Goal: Ask a question: Seek information or help from site administrators or community

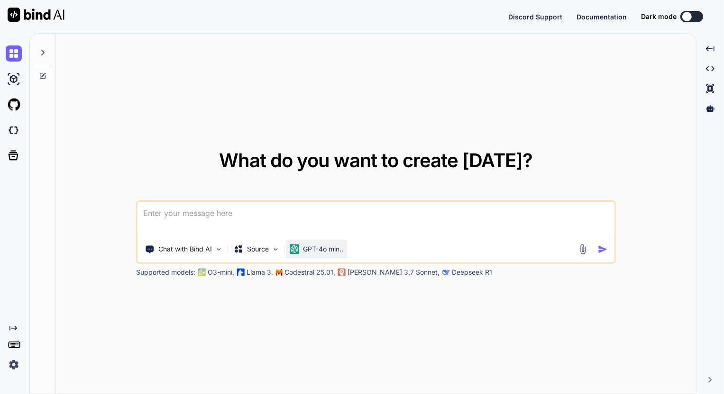
click at [325, 249] on p "GPT-4o min.." at bounding box center [323, 249] width 40 height 9
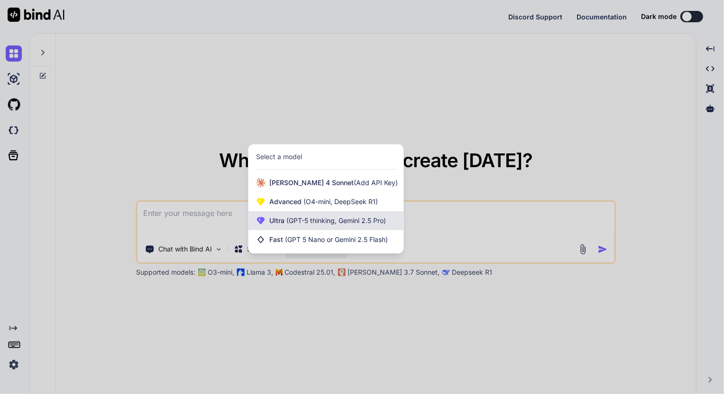
click at [341, 218] on span "(GPT-5 thinking, Gemini 2.5 Pro)" at bounding box center [334, 221] width 101 height 8
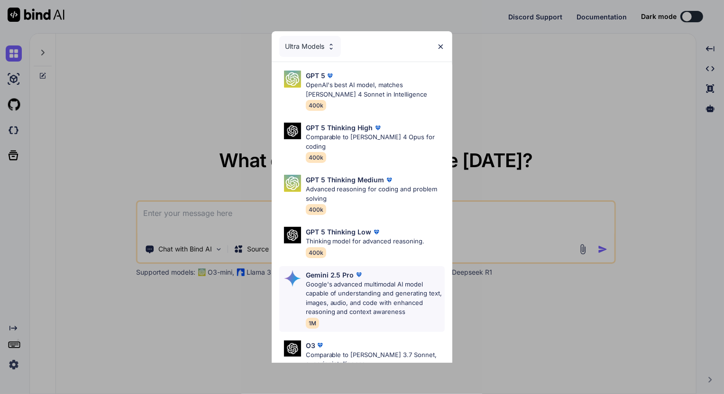
click at [352, 280] on p "Google's advanced multimodal AI model capable of understanding and generating t…" at bounding box center [375, 298] width 139 height 37
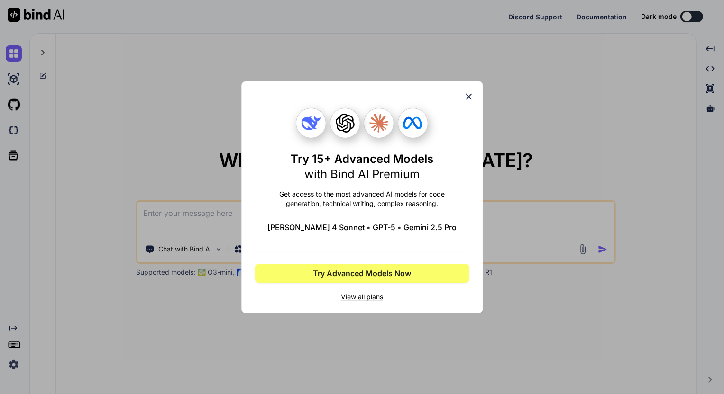
click at [468, 92] on icon at bounding box center [469, 97] width 10 height 10
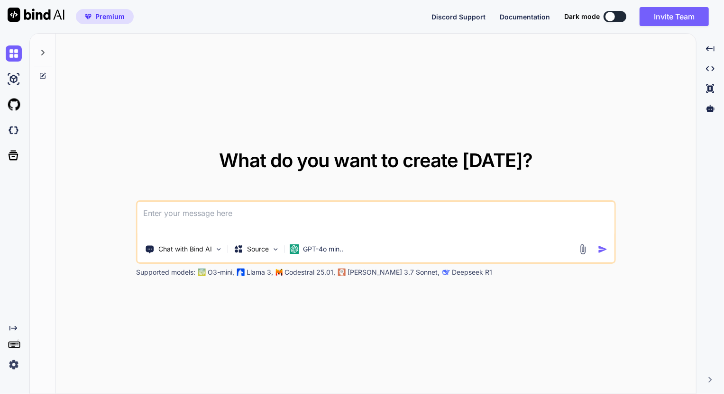
click at [5, 361] on div "Created with Pixso." at bounding box center [13, 349] width 26 height 48
click at [10, 364] on img at bounding box center [14, 365] width 16 height 16
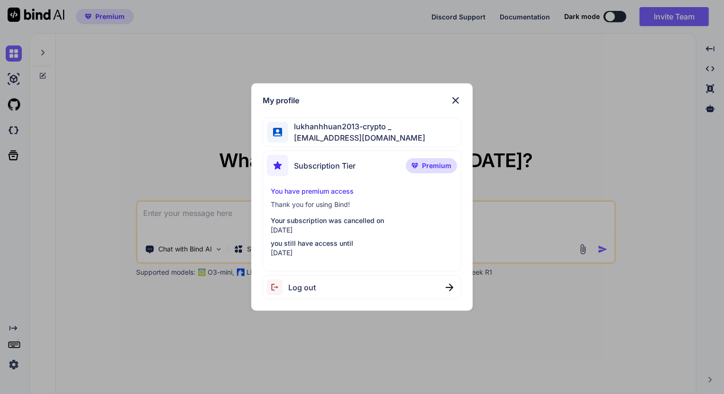
click at [459, 99] on img at bounding box center [455, 100] width 11 height 11
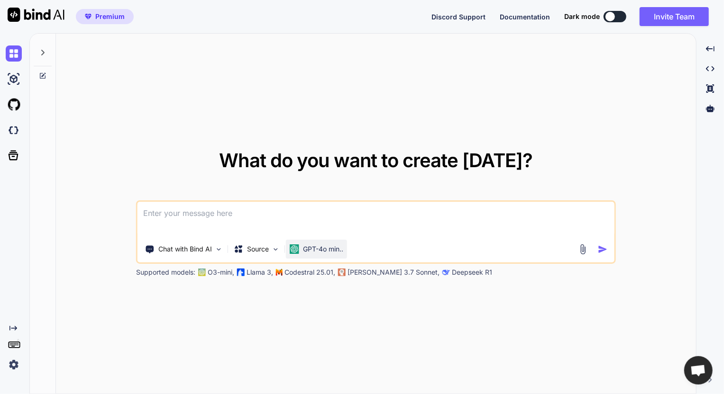
click at [333, 246] on p "GPT-4o min.." at bounding box center [323, 249] width 40 height 9
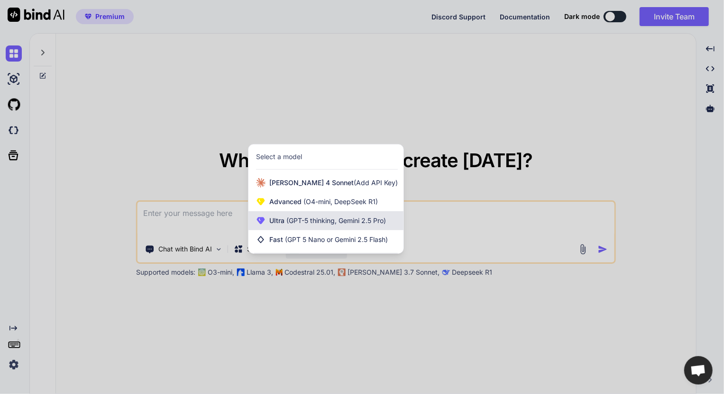
click at [368, 223] on span "(GPT-5 thinking, Gemini 2.5 Pro)" at bounding box center [334, 221] width 101 height 8
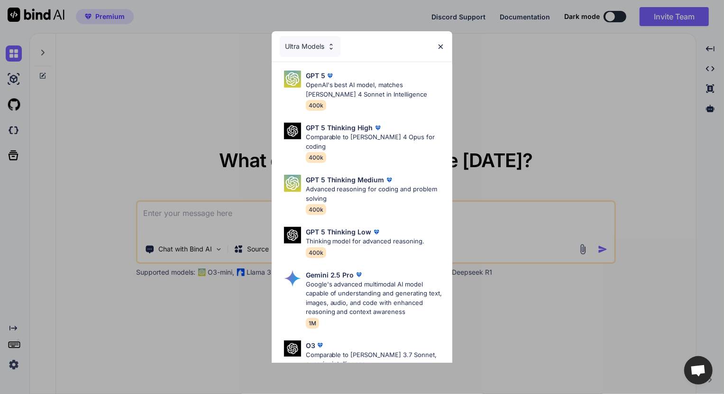
click at [360, 286] on p "Google's advanced multimodal AI model capable of understanding and generating t…" at bounding box center [375, 298] width 139 height 37
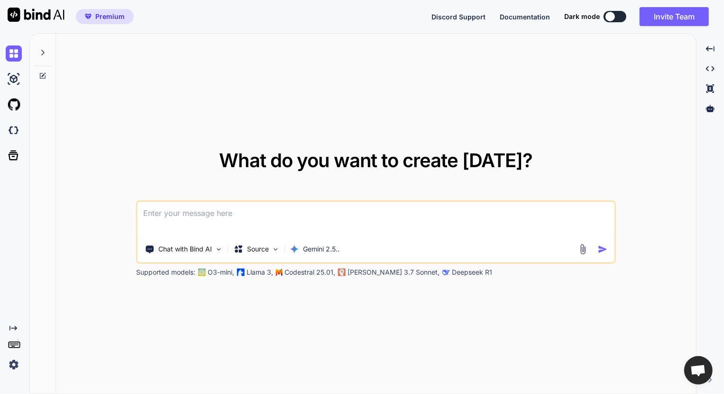
click at [359, 220] on textarea at bounding box center [376, 219] width 477 height 35
click at [583, 251] on img at bounding box center [583, 249] width 11 height 11
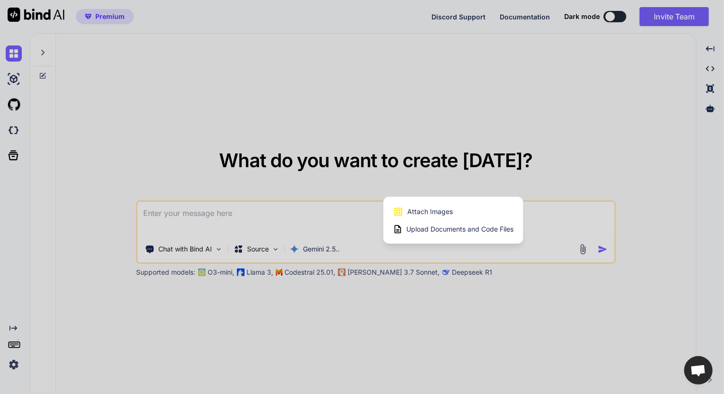
click at [469, 210] on div "Attach Images Image attachments are only supported in Claude and Gemini models." at bounding box center [453, 212] width 120 height 18
type textarea "x"
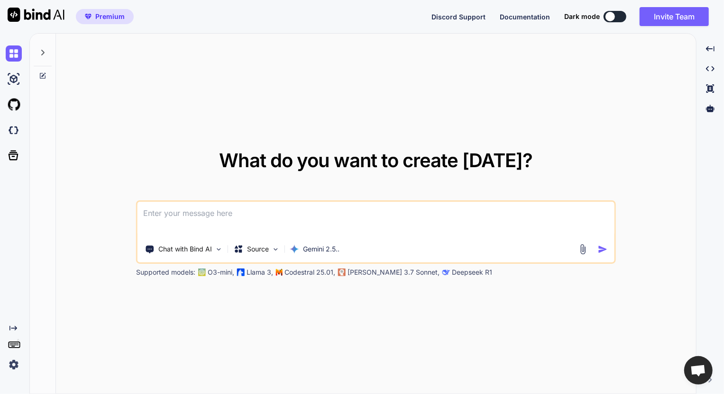
type input "C:\fakepath\screenshot.13.png"
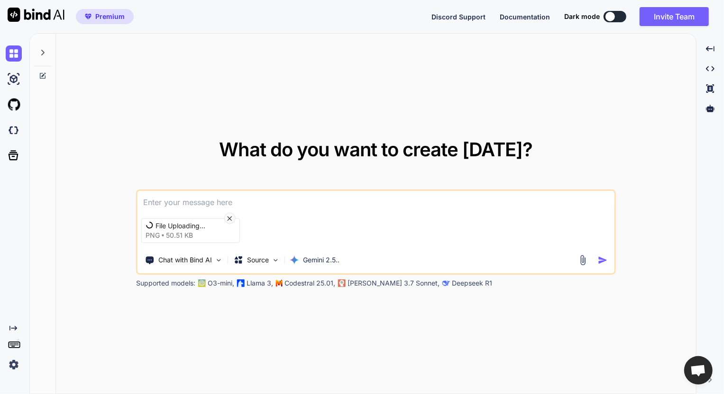
click at [266, 202] on textarea at bounding box center [376, 199] width 477 height 17
type textarea "giải"
click at [601, 263] on img "button" at bounding box center [603, 261] width 10 height 10
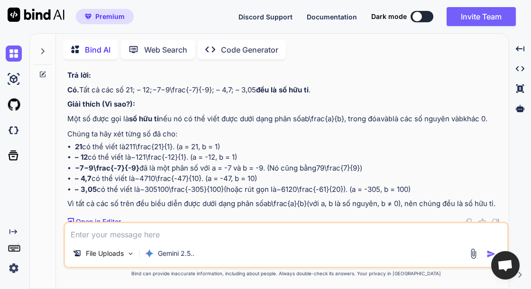
scroll to position [78, 0]
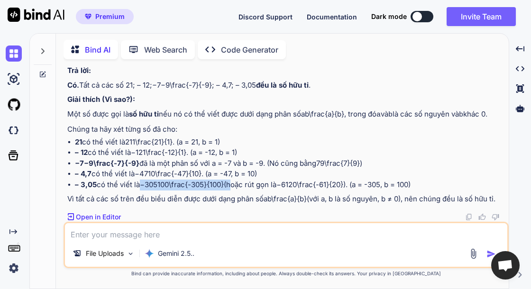
drag, startPoint x: 144, startPoint y: 178, endPoint x: 162, endPoint y: 188, distance: 20.4
click at [159, 187] on li "– 3,05 có thể viết là − 305 100 \frac{-305}{100} (hoặc rút gọn là − 61 20 \frac…" at bounding box center [291, 185] width 432 height 11
click at [346, 183] on li "– 3,05 có thể viết là − 305 100 \frac{-305}{100} (hoặc rút gọn là − 61 20 \frac…" at bounding box center [291, 185] width 432 height 11
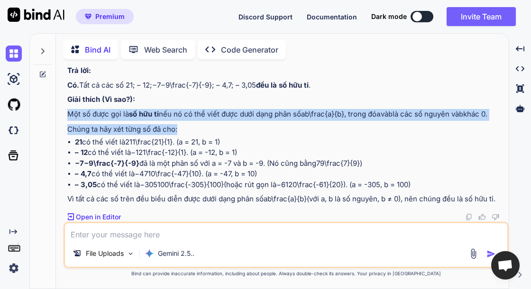
drag, startPoint x: 68, startPoint y: 110, endPoint x: 474, endPoint y: 118, distance: 406.4
click at [474, 118] on div "Chào bạn, đây là lời giải chi tiết cho bài toán: Trả lời: Có. Tất cả các số 21;…" at bounding box center [287, 128] width 440 height 154
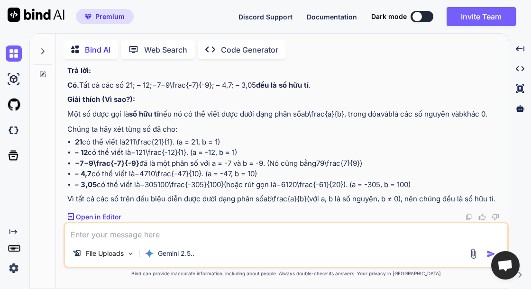
click at [321, 132] on div "Chào bạn, đây là lời giải chi tiết cho bài toán: Trả lời: Có. Tất cả các số 21;…" at bounding box center [287, 128] width 440 height 154
click at [204, 235] on textarea at bounding box center [286, 231] width 442 height 17
click at [472, 251] on img at bounding box center [473, 253] width 11 height 11
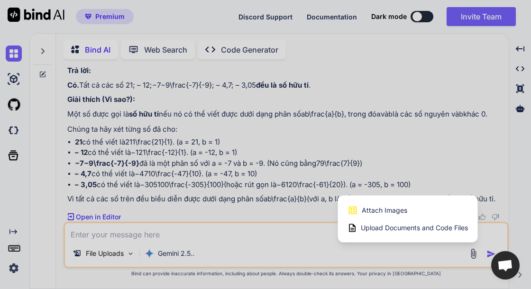
click at [406, 211] on span "Attach Images" at bounding box center [385, 210] width 46 height 9
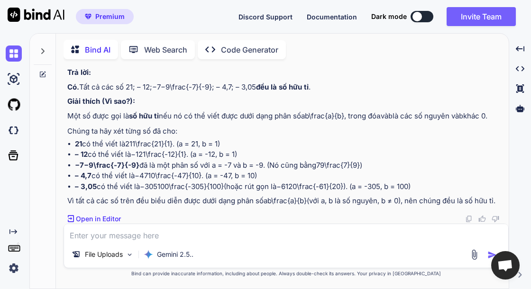
scroll to position [76, 0]
type input "C:\fakepath\screenshot.15.png"
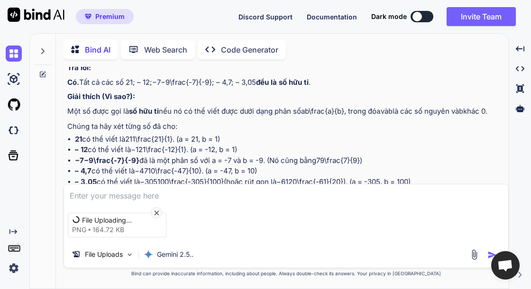
scroll to position [78, 0]
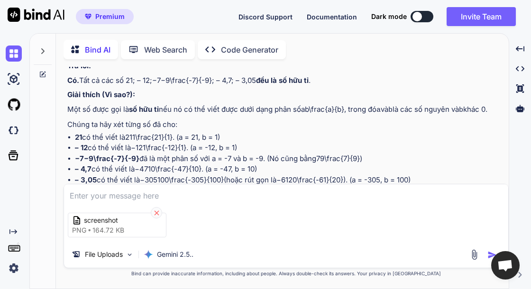
click at [159, 210] on icon at bounding box center [157, 213] width 8 height 8
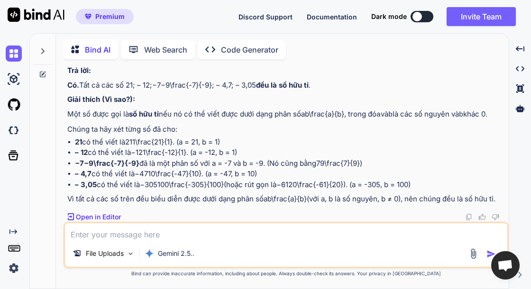
click at [187, 234] on textarea at bounding box center [286, 231] width 442 height 17
click at [472, 251] on img at bounding box center [473, 253] width 11 height 11
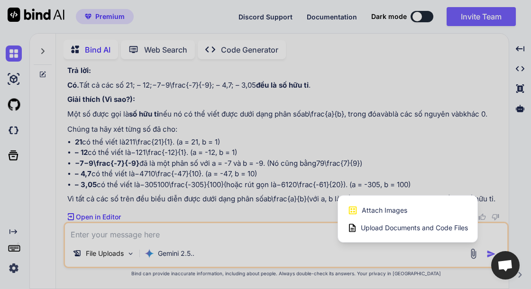
click at [397, 203] on div "Attach Images Image attachments are only supported in Claude and Gemini models." at bounding box center [408, 211] width 120 height 18
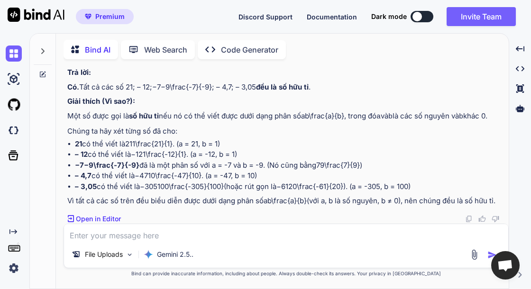
type input "C:\fakepath\screenshot.16.png"
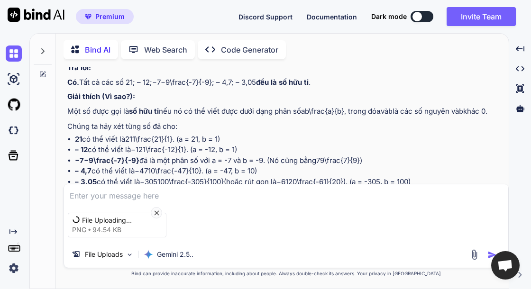
scroll to position [78, 0]
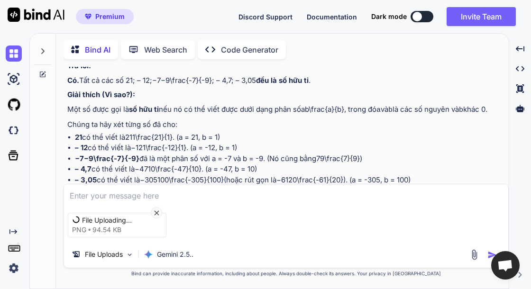
click at [175, 195] on textarea at bounding box center [286, 192] width 444 height 17
type textarea "Giải"
click at [488, 253] on img "button" at bounding box center [491, 254] width 9 height 9
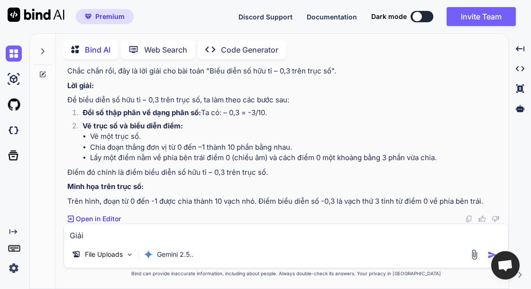
scroll to position [300, 0]
click at [475, 252] on img at bounding box center [474, 254] width 11 height 11
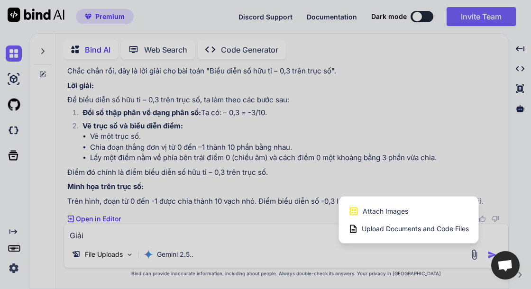
click at [405, 211] on span "Attach Images" at bounding box center [386, 211] width 46 height 9
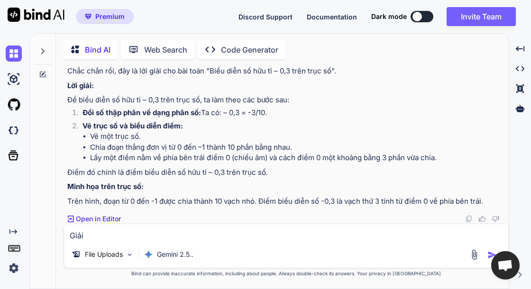
type input "C:\fakepath\screenshot.18.png"
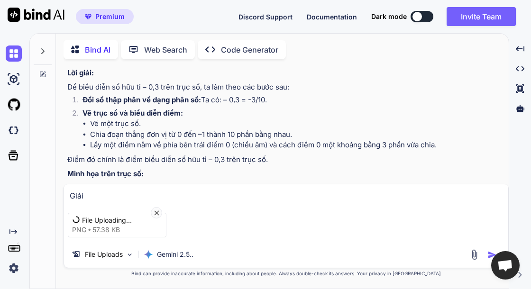
click at [118, 191] on textarea "Giải" at bounding box center [286, 192] width 444 height 17
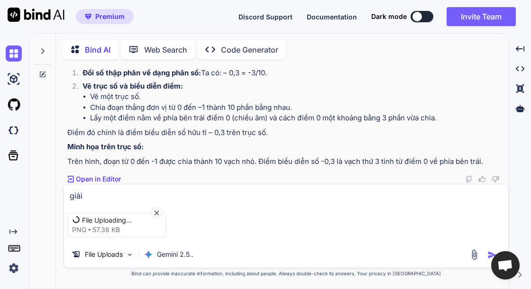
scroll to position [341, 0]
type textarea "giải"
click at [487, 253] on img "button" at bounding box center [491, 254] width 9 height 9
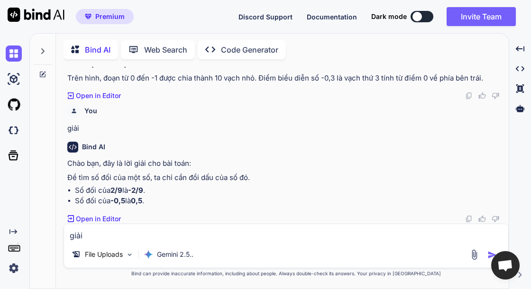
scroll to position [423, 0]
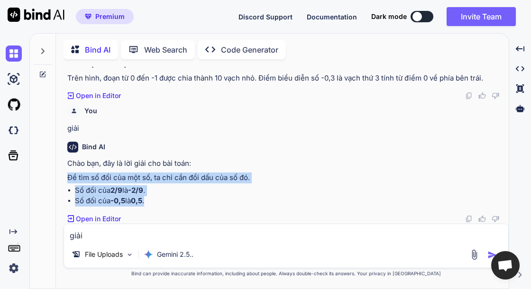
drag, startPoint x: 67, startPoint y: 179, endPoint x: 156, endPoint y: 202, distance: 91.8
click at [156, 202] on div "Chào bạn, đây là lời giải cho bài toán: Để tìm số đối của một số, ta chỉ cần đổ…" at bounding box center [287, 182] width 440 height 48
click at [176, 203] on li "Số đối của -0,5 là 0,5 ." at bounding box center [291, 201] width 432 height 11
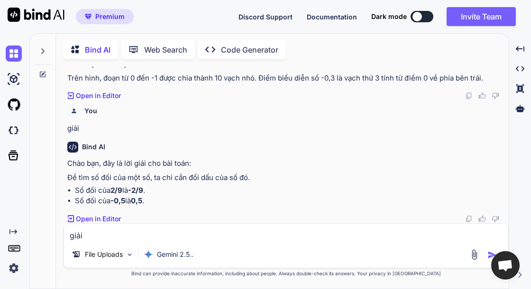
click at [473, 252] on img at bounding box center [474, 254] width 11 height 11
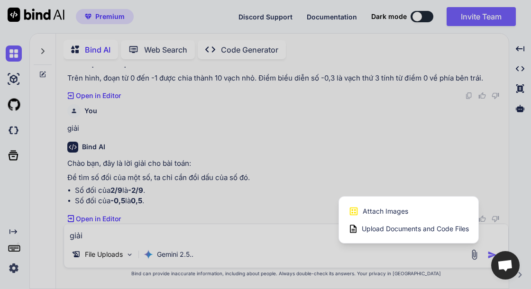
click at [403, 211] on span "Attach Images" at bounding box center [386, 211] width 46 height 9
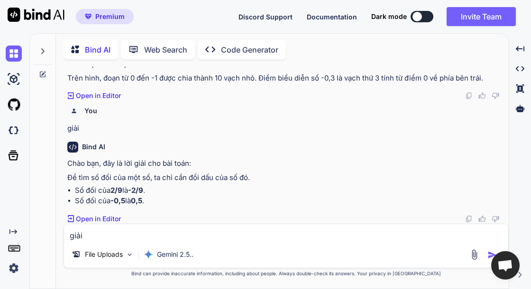
type input "C:\fakepath\screenshot.20.png"
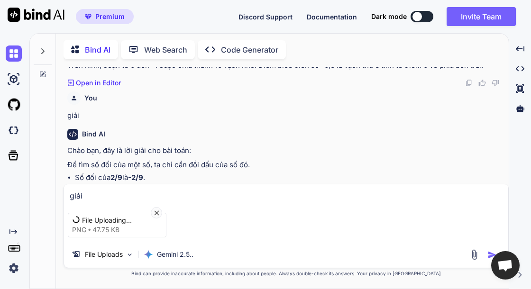
click at [149, 193] on textarea "giải" at bounding box center [286, 192] width 444 height 17
type textarea "giải"
click at [488, 255] on img "button" at bounding box center [491, 254] width 9 height 9
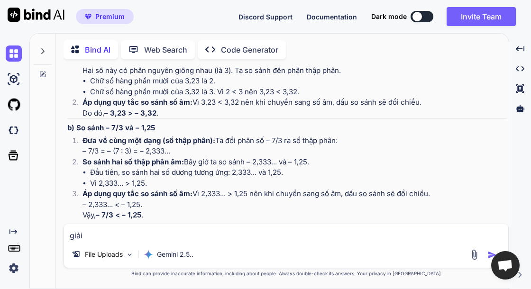
scroll to position [779, 0]
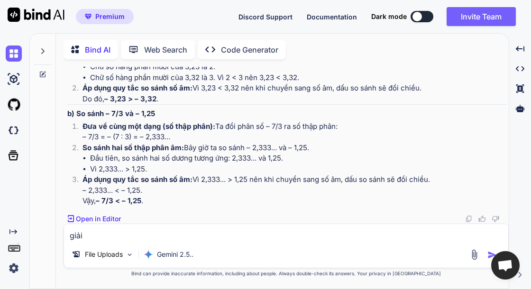
click at [168, 237] on textarea "giải" at bounding box center [286, 232] width 444 height 17
click at [475, 252] on img at bounding box center [474, 254] width 11 height 11
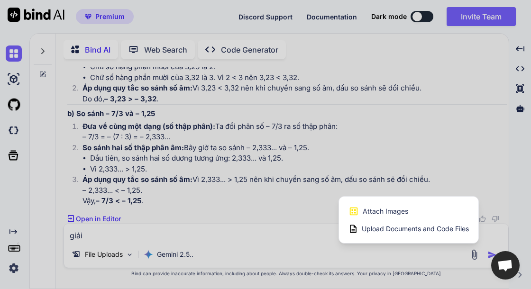
click at [397, 206] on div "Attach Images Image attachments are only supported in Claude and Gemini models." at bounding box center [408, 211] width 120 height 18
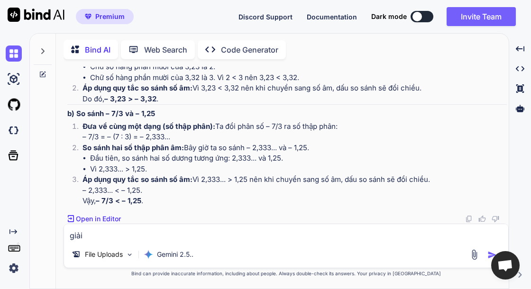
type input "C:\fakepath\screenshot.23.png"
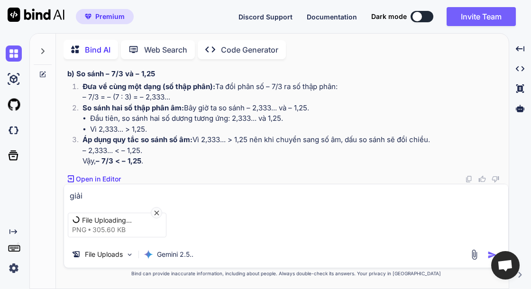
click at [118, 196] on textarea "giải" at bounding box center [286, 192] width 444 height 17
type textarea "giải"
click at [489, 250] on img "button" at bounding box center [491, 254] width 9 height 9
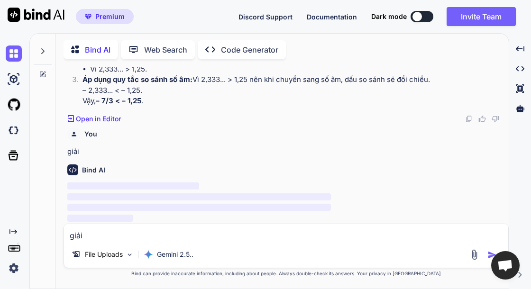
scroll to position [879, 0]
click at [184, 251] on p "Gemini 2.5.." at bounding box center [175, 254] width 37 height 9
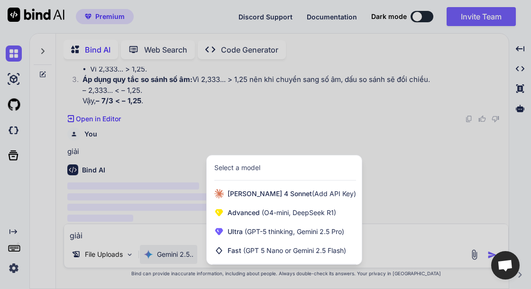
click at [37, 207] on div at bounding box center [265, 144] width 531 height 289
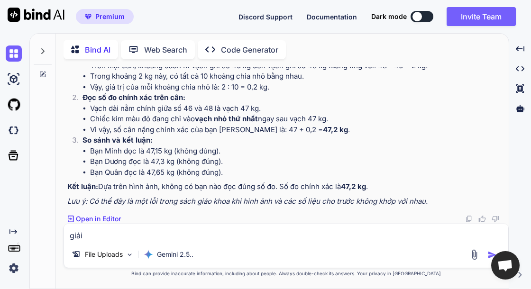
scroll to position [1037, 0]
click at [123, 238] on textarea "giải" at bounding box center [286, 232] width 444 height 17
click at [199, 235] on textarea "AI nhìn hình không kĩ thì có. [PERSON_NAME] chỉ sau vạch 47kg" at bounding box center [286, 232] width 444 height 17
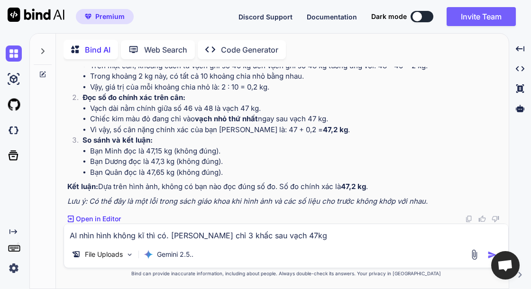
click at [298, 242] on div "AI nhìn hình không kĩ thì có. [PERSON_NAME] chỉ 3 khấc sau vạch 47kg File Uploa…" at bounding box center [286, 246] width 445 height 45
click at [296, 235] on textarea "AI nhìn hình không kĩ thì có. [PERSON_NAME] chỉ 3 khấc sau vạch 47kg" at bounding box center [286, 232] width 444 height 17
drag, startPoint x: 278, startPoint y: 235, endPoint x: 287, endPoint y: 237, distance: 9.2
click at [278, 235] on textarea "AI nhìn hình không kĩ thì có. [PERSON_NAME] chỉ 3 khấc sau vạch 47kg. Vậy phải …" at bounding box center [286, 232] width 444 height 17
click at [420, 236] on textarea "AI nhìn hình không kĩ thì có. [PERSON_NAME] chỉ 3 khấc sau vạch 47kg (mỗi vạch …" at bounding box center [286, 232] width 444 height 17
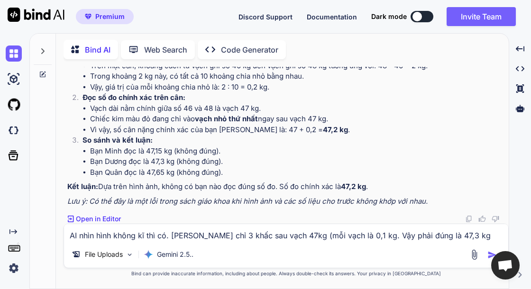
type textarea "AI nhìn hình không kĩ thì có. [PERSON_NAME] chỉ 3 khấc sau vạch 47kg (mỗi vạch …"
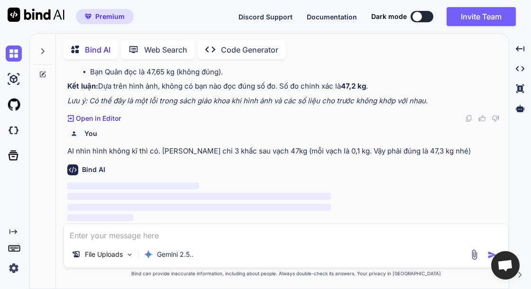
scroll to position [1138, 0]
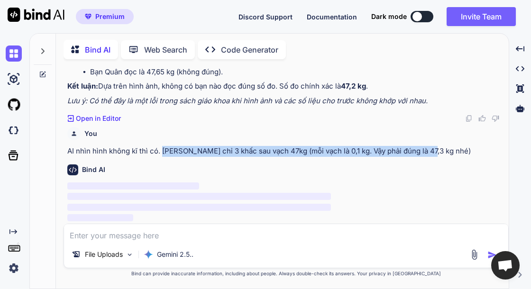
drag, startPoint x: 162, startPoint y: 152, endPoint x: 433, endPoint y: 158, distance: 271.8
click at [429, 152] on p "AI nhìn hình không kĩ thì có. [PERSON_NAME] chỉ 3 khấc sau vạch 47kg (mỗi vạch …" at bounding box center [287, 151] width 440 height 11
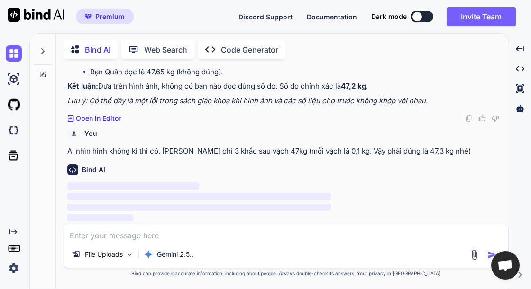
click at [433, 179] on div "Bind AI ‌ ‌ ‌ ‌" at bounding box center [287, 190] width 440 height 67
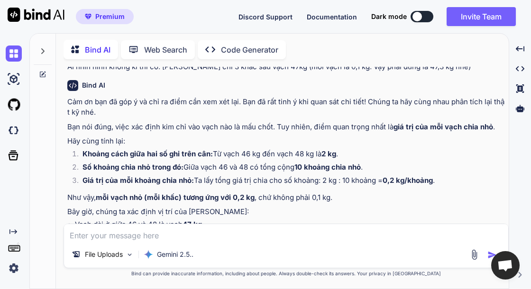
scroll to position [1165, 0]
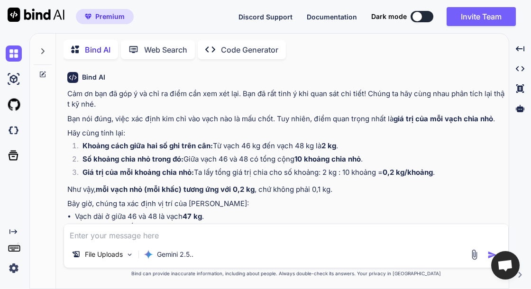
drag, startPoint x: 162, startPoint y: 125, endPoint x: 413, endPoint y: 129, distance: 250.9
click at [413, 64] on p "AI nhìn hình không kĩ thì có. [PERSON_NAME] chỉ 3 khấc sau vạch 47kg (mỗi vạch …" at bounding box center [287, 59] width 440 height 11
copy p "[PERSON_NAME] chỉ 3 khấc sau vạch 47kg (mỗi vạch là 0,1 kg. Vậy phải đúng là 47…"
click at [193, 235] on textarea at bounding box center [286, 232] width 444 height 17
type textarea "Gõ chữ"
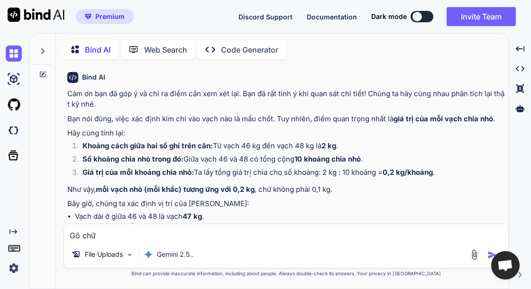
click at [475, 252] on img at bounding box center [474, 254] width 11 height 11
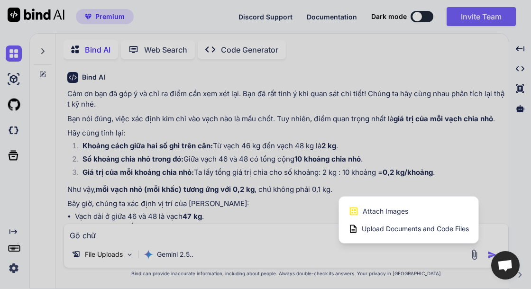
click at [420, 211] on div "Attach Images Image attachments are only supported in Claude and Gemini models." at bounding box center [408, 211] width 120 height 18
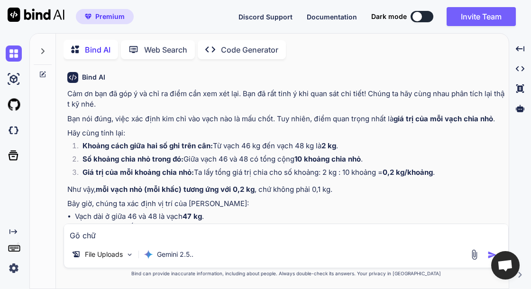
type input "C:\fakepath\screenshot.24.png"
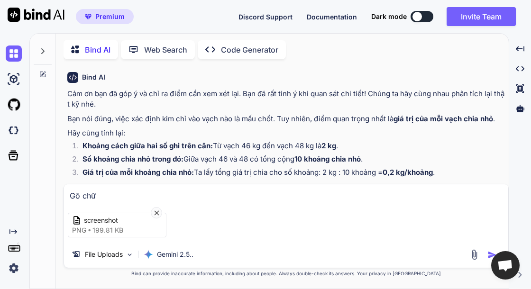
click at [490, 254] on img "button" at bounding box center [491, 254] width 9 height 9
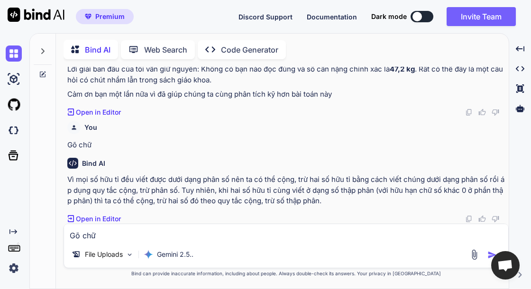
scroll to position [1493, 0]
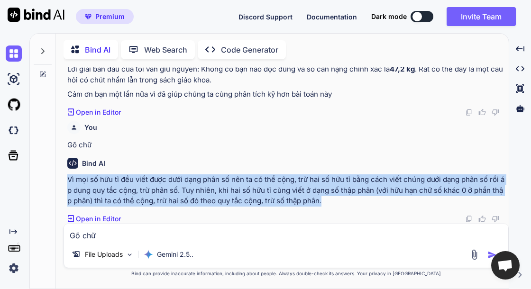
drag, startPoint x: 66, startPoint y: 179, endPoint x: 349, endPoint y: 203, distance: 284.1
click at [349, 203] on div "You giải Bind AI Chào bạn, đây là lời giải chi tiết cho bài toán: Trả lời: Có. …" at bounding box center [286, 145] width 443 height 157
copy p "Vì mọi số hữu tỉ đều viết được dưới dạng phân số nên ta có thể cộng, trừ hai số…"
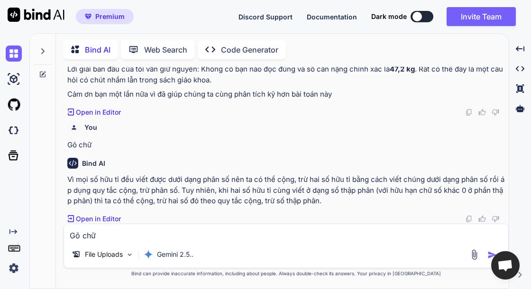
click at [157, 241] on textarea "Gõ chữ" at bounding box center [286, 232] width 444 height 17
paste textarea "g"
type textarea "gõ chữ"
click at [472, 249] on div "gõ chữ File Uploads Gemini 2.5.." at bounding box center [286, 246] width 445 height 45
click at [476, 252] on img at bounding box center [474, 254] width 11 height 11
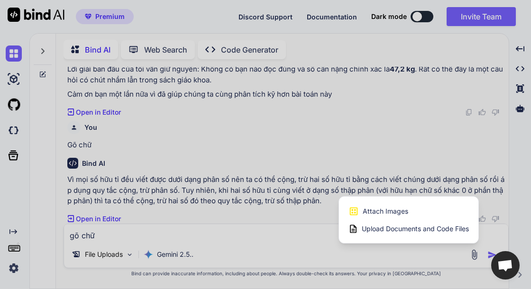
click at [411, 208] on div "Attach Images Image attachments are only supported in Claude and Gemini models." at bounding box center [408, 211] width 120 height 18
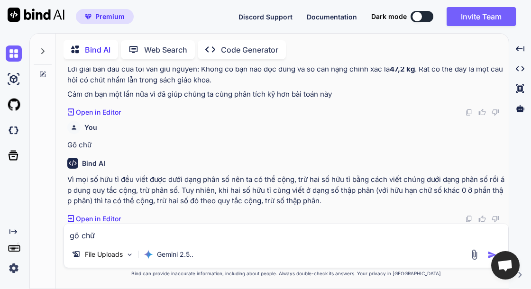
type input "C:\fakepath\screenshot.25.png"
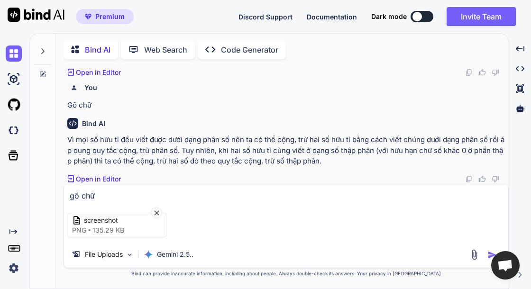
click at [489, 253] on img "button" at bounding box center [491, 254] width 9 height 9
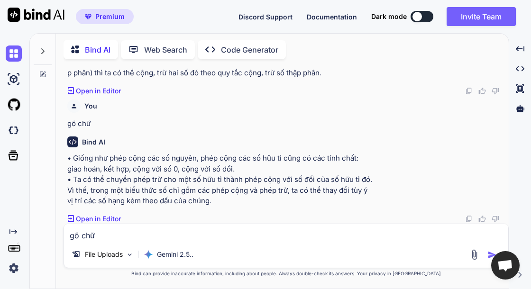
scroll to position [1621, 0]
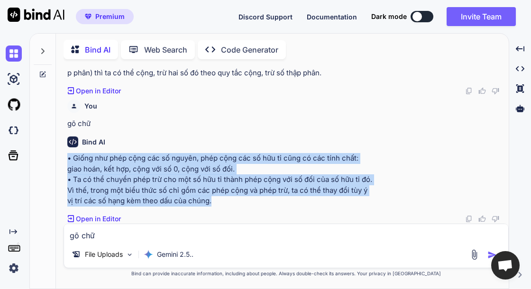
drag, startPoint x: 66, startPoint y: 161, endPoint x: 223, endPoint y: 202, distance: 161.8
click at [222, 202] on div "You giải Bind AI Chào bạn, đây là lời giải chi tiết cho bài toán: Trả lời: Có. …" at bounding box center [286, 145] width 443 height 157
copy p "• Giống như phép cộng các số nguyên, phép cộng các số hữu tỉ cũng có các tính c…"
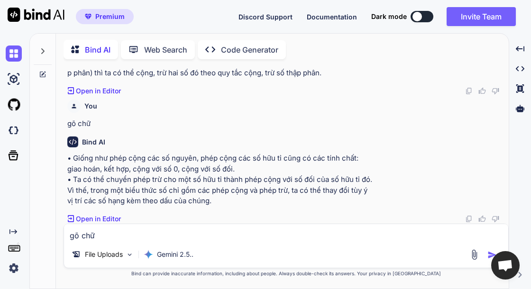
click at [211, 239] on textarea "gõ chữ" at bounding box center [286, 232] width 444 height 17
type textarea "Giải"
click at [476, 254] on img at bounding box center [474, 254] width 11 height 11
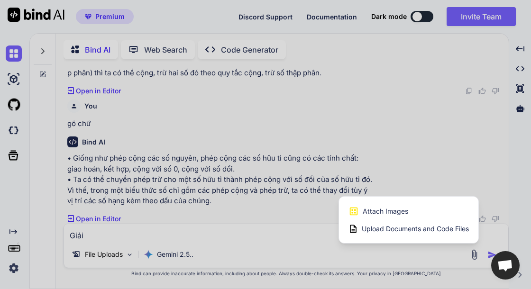
click at [409, 213] on div "Attach Images Image attachments are only supported in Claude and Gemini models." at bounding box center [408, 211] width 120 height 18
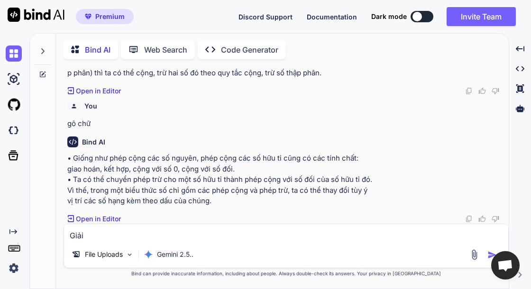
type input "C:\fakepath\screenshot.26.png"
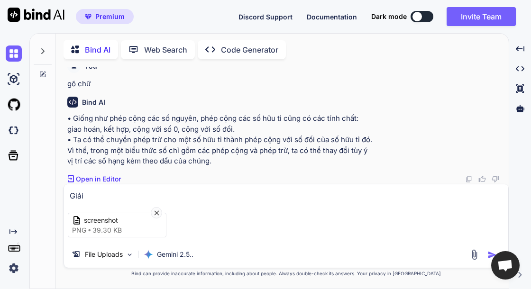
click at [490, 253] on img "button" at bounding box center [491, 254] width 9 height 9
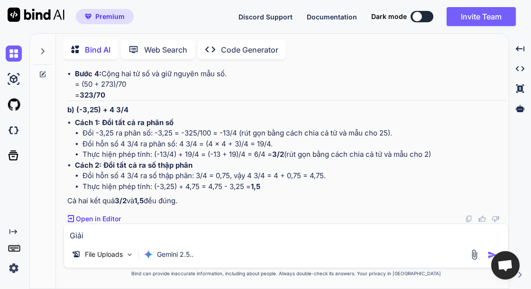
scroll to position [1935, 0]
